Goal: Check status: Check status

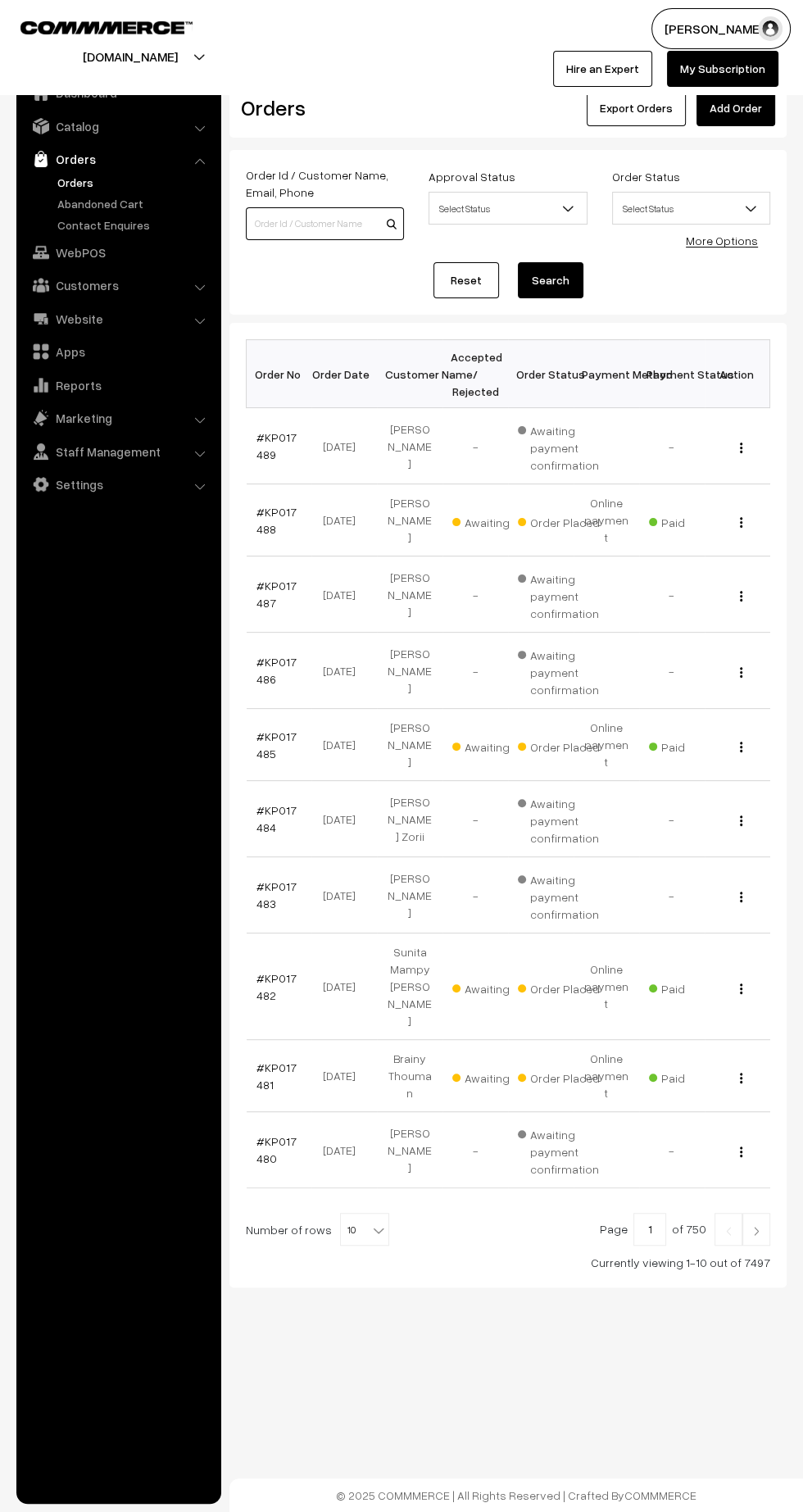
click at [287, 208] on input at bounding box center [324, 224] width 158 height 33
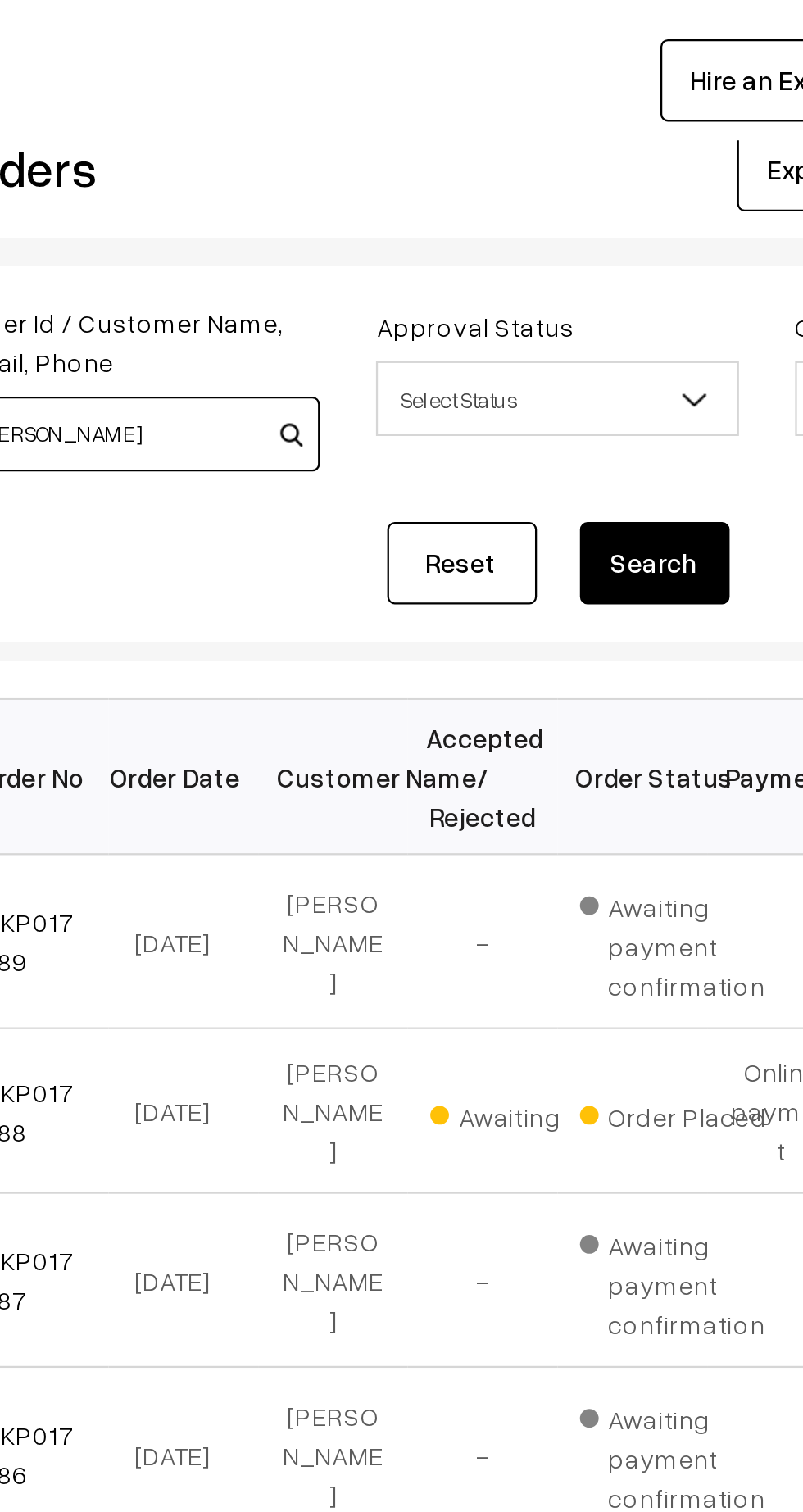
type input "Satyam"
click at [559, 278] on button "Search" at bounding box center [550, 280] width 66 height 36
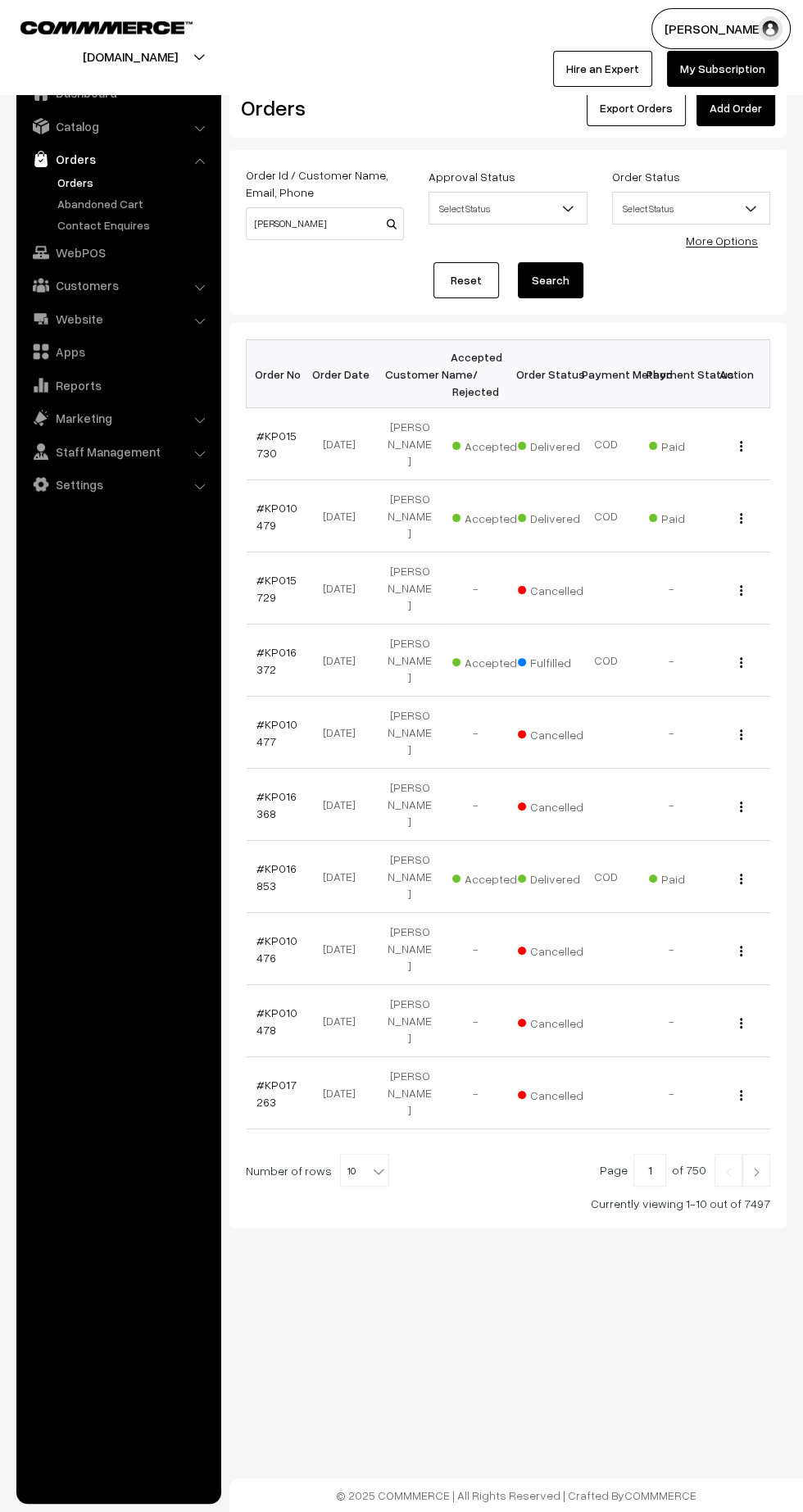
click at [269, 428] on link "#KP015730" at bounding box center [276, 444] width 40 height 31
click at [268, 435] on link "#KP015730" at bounding box center [276, 444] width 40 height 31
click at [260, 500] on link "#KP010479" at bounding box center [276, 516] width 41 height 31
click at [279, 645] on link "#KP016372" at bounding box center [276, 660] width 40 height 31
click at [261, 442] on link "#KP015730" at bounding box center [276, 444] width 40 height 31
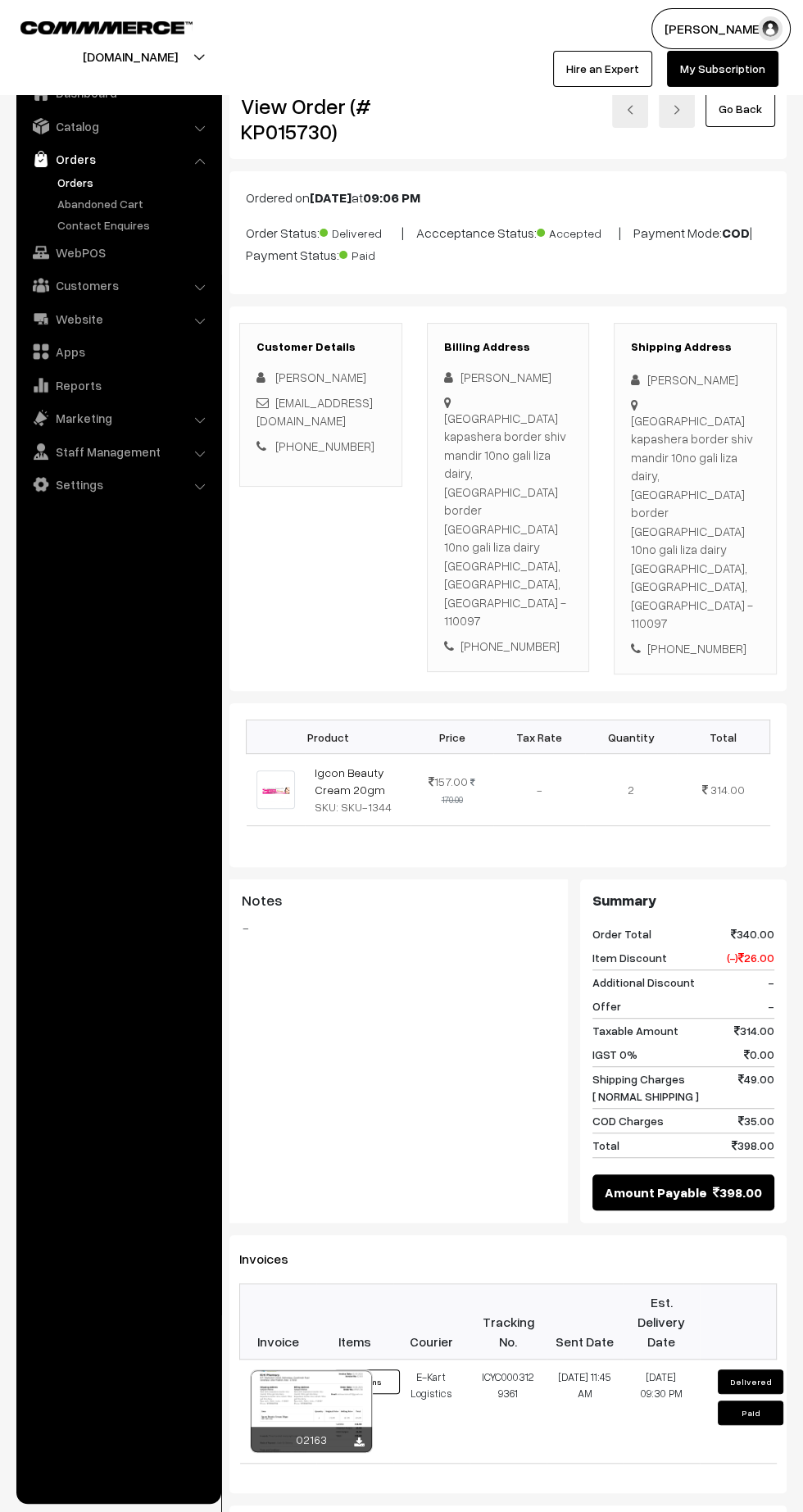
click at [80, 177] on link "Orders" at bounding box center [134, 183] width 162 height 17
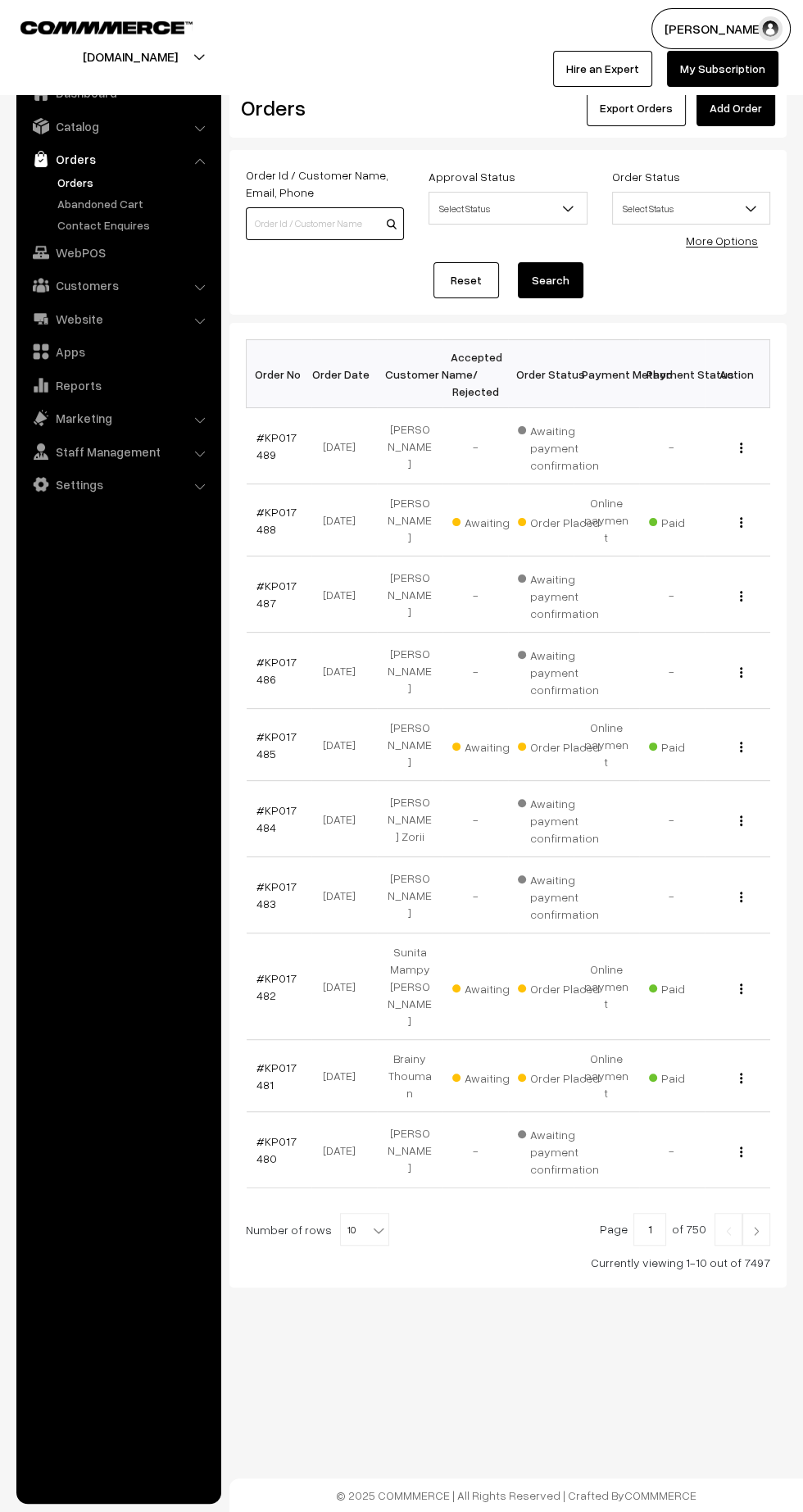
click at [318, 222] on input at bounding box center [324, 224] width 158 height 33
click at [299, 227] on input at bounding box center [324, 224] width 158 height 33
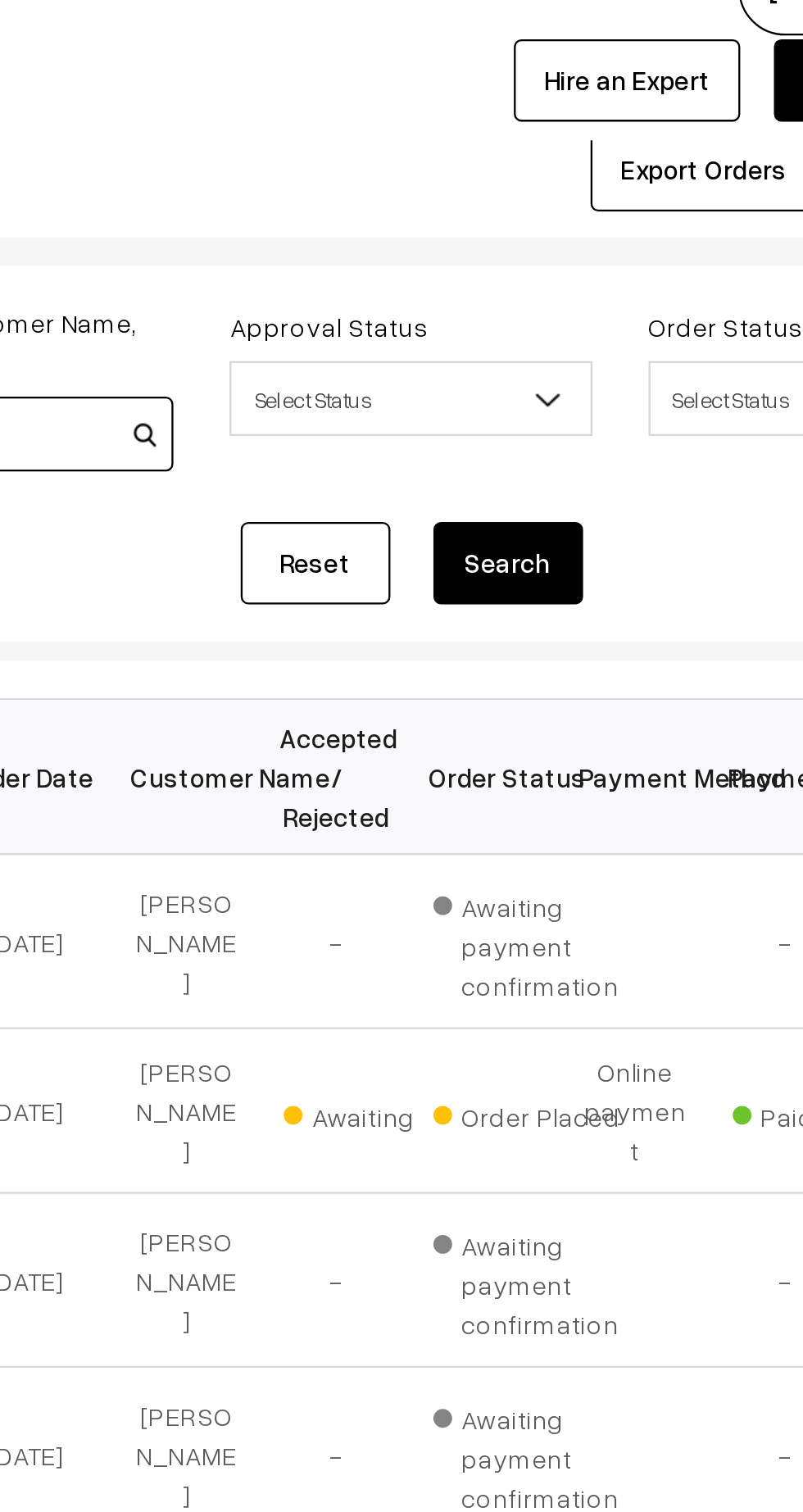
type input "KP017226"
click at [571, 267] on button "Search" at bounding box center [550, 280] width 66 height 36
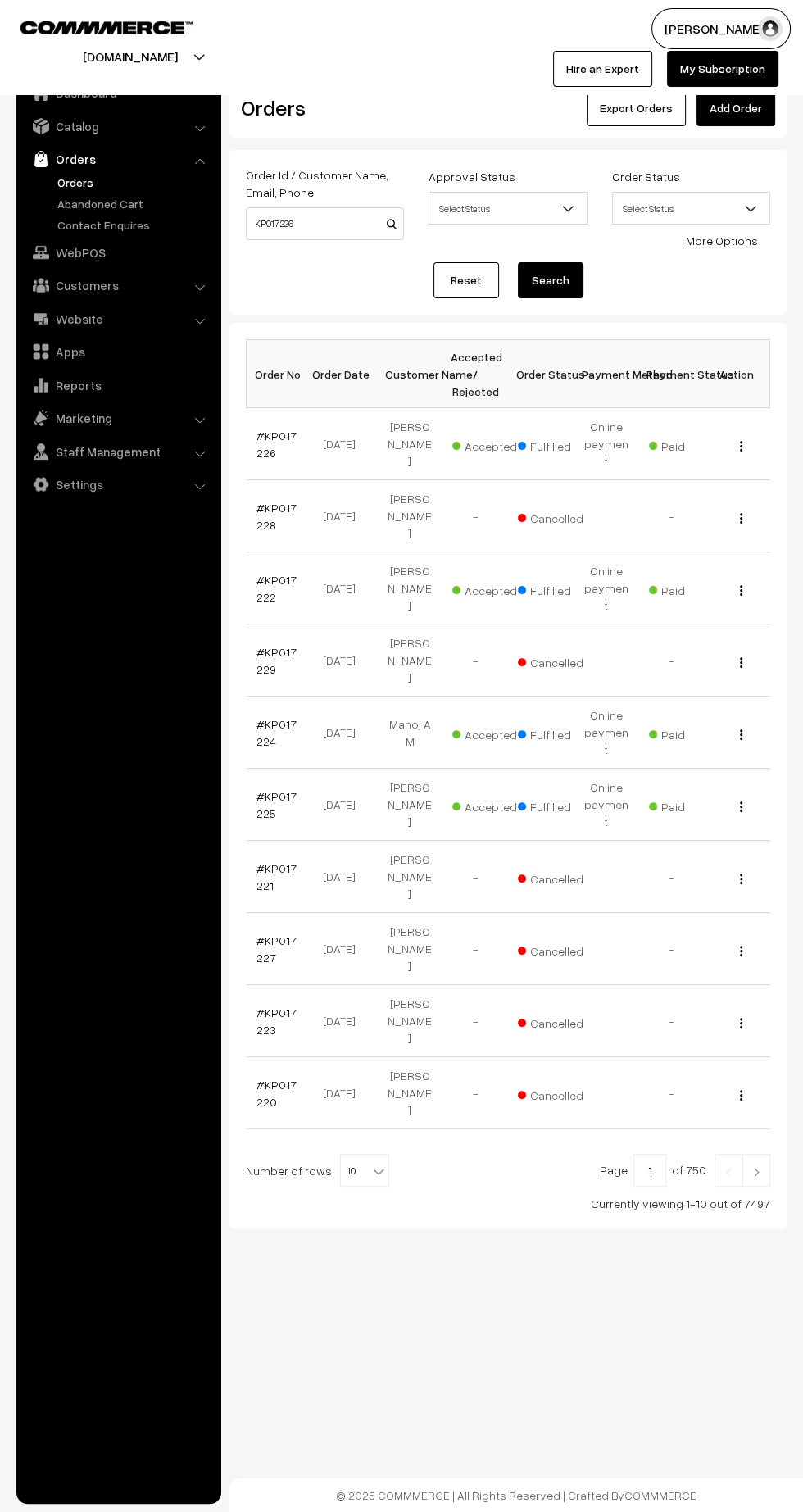
click at [261, 439] on link "#KP017226" at bounding box center [276, 444] width 40 height 31
